Goal: Find specific fact: Find contact information

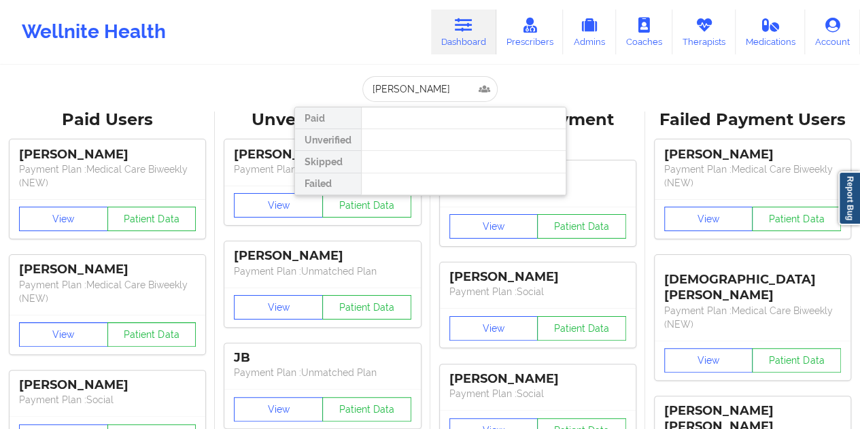
drag, startPoint x: 406, startPoint y: 88, endPoint x: 448, endPoint y: 94, distance: 42.0
click at [421, 89] on input "[PERSON_NAME]" at bounding box center [429, 89] width 135 height 26
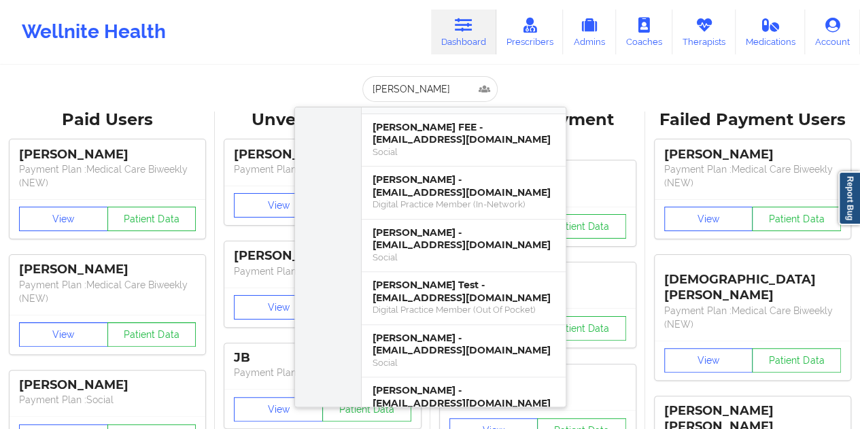
scroll to position [136, 0]
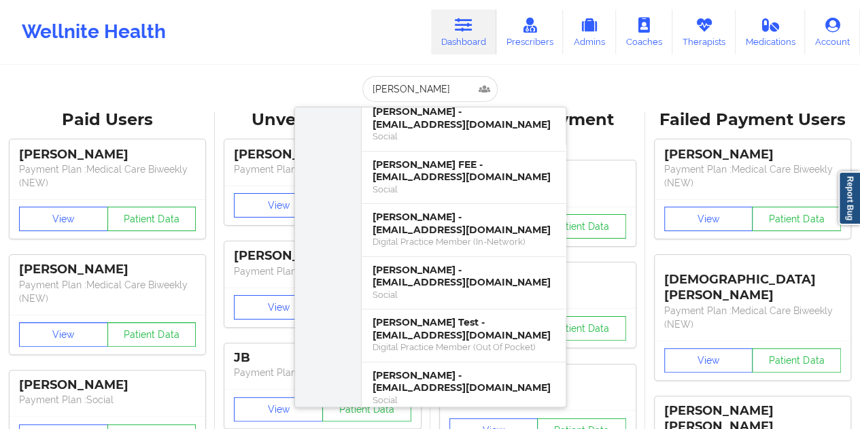
drag, startPoint x: 415, startPoint y: 85, endPoint x: 365, endPoint y: 84, distance: 50.3
click at [365, 84] on input "[PERSON_NAME]" at bounding box center [429, 89] width 135 height 26
click at [404, 84] on input "[PERSON_NAME]" at bounding box center [429, 89] width 135 height 26
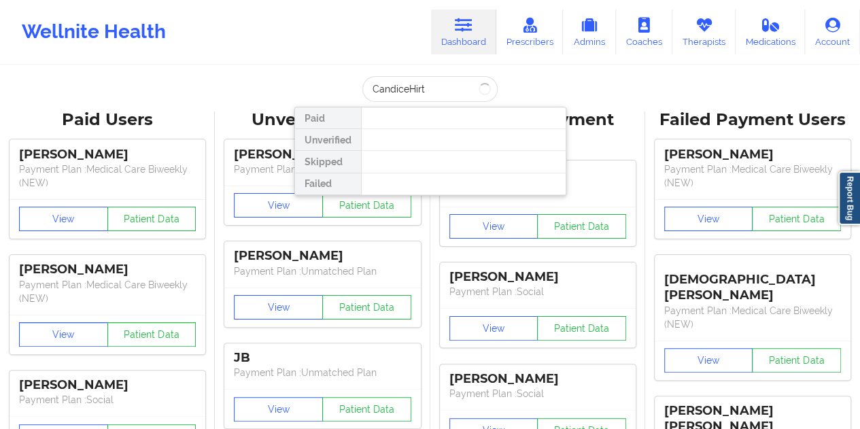
type input "[PERSON_NAME]"
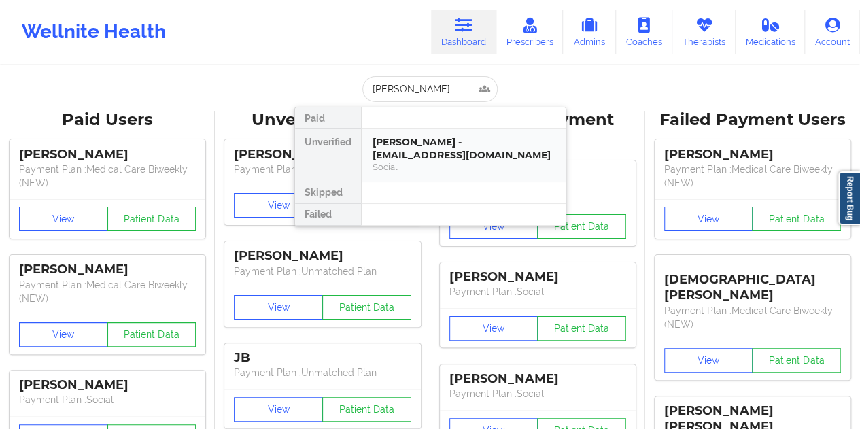
click at [448, 146] on div "[PERSON_NAME] - [EMAIL_ADDRESS][DOMAIN_NAME]" at bounding box center [463, 148] width 182 height 25
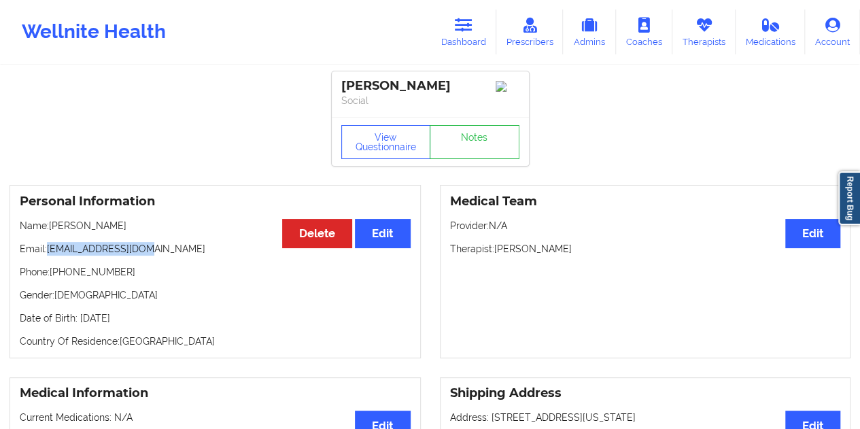
drag, startPoint x: 104, startPoint y: 252, endPoint x: 49, endPoint y: 252, distance: 55.0
click at [49, 252] on p "Email: [EMAIL_ADDRESS][DOMAIN_NAME]" at bounding box center [215, 249] width 391 height 14
copy p "[EMAIL_ADDRESS][DOMAIN_NAME]"
